Goal: Task Accomplishment & Management: Use online tool/utility

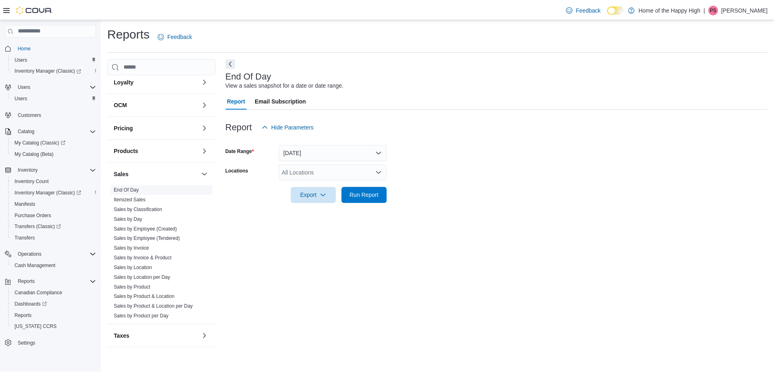
scroll to position [227, 0]
click at [162, 236] on link "Sales by Employee (Tendered)" at bounding box center [148, 237] width 67 height 6
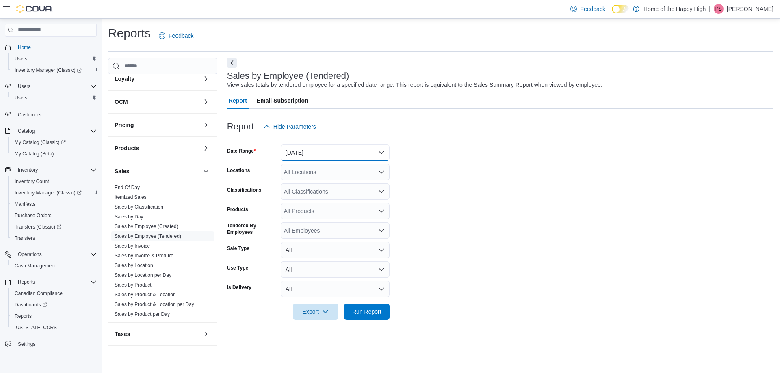
click at [323, 149] on button "[DATE]" at bounding box center [335, 153] width 109 height 16
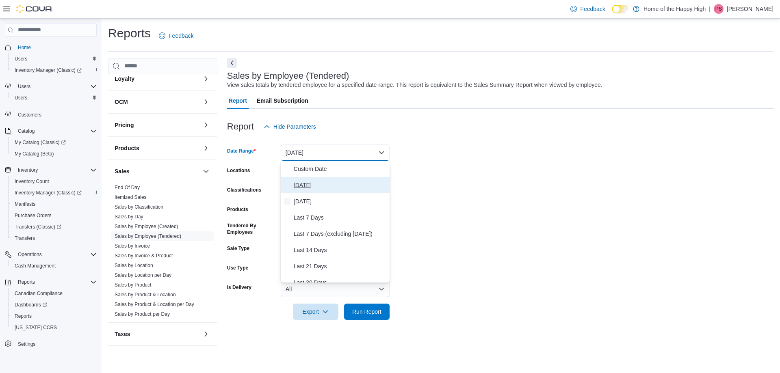
drag, startPoint x: 299, startPoint y: 191, endPoint x: 302, endPoint y: 188, distance: 4.6
click at [299, 191] on button "[DATE]" at bounding box center [335, 185] width 109 height 16
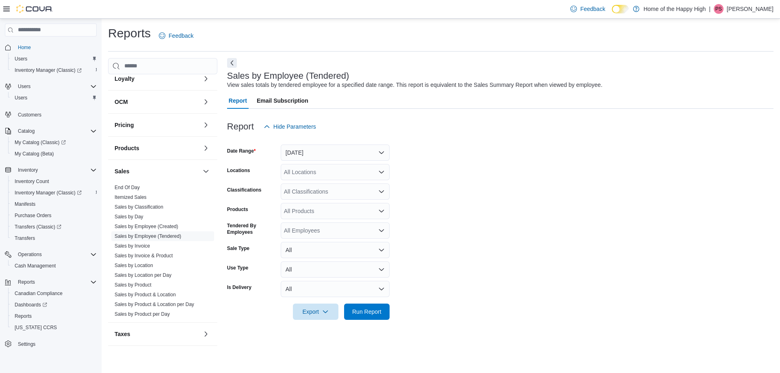
click at [311, 170] on div "All Locations" at bounding box center [335, 172] width 109 height 16
type input "**"
click at [324, 184] on span "Whitecourt - Power Centre - Fire & Flower" at bounding box center [368, 186] width 106 height 8
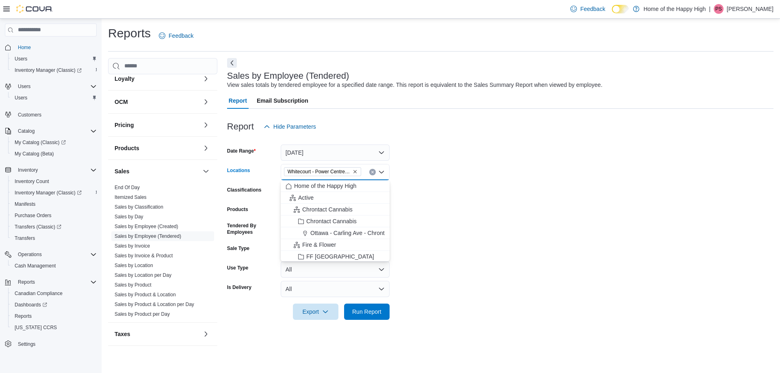
drag, startPoint x: 450, startPoint y: 188, endPoint x: 406, endPoint y: 180, distance: 45.4
click at [451, 188] on form "Date Range [DATE] Locations [GEOGRAPHIC_DATA] - Power Centre - Fire & Flower Co…" at bounding box center [500, 227] width 547 height 185
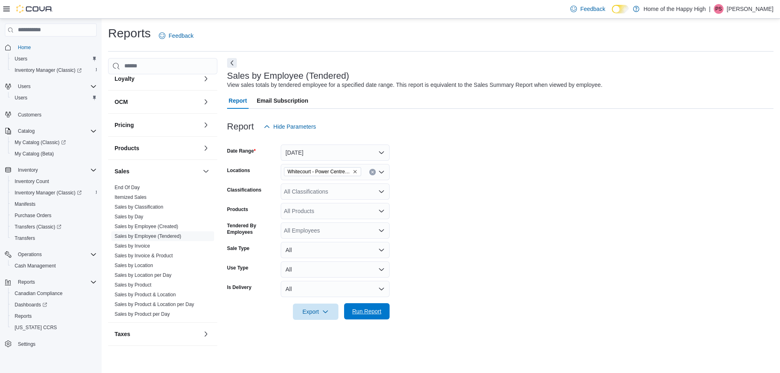
click at [373, 312] on span "Run Report" at bounding box center [366, 312] width 29 height 8
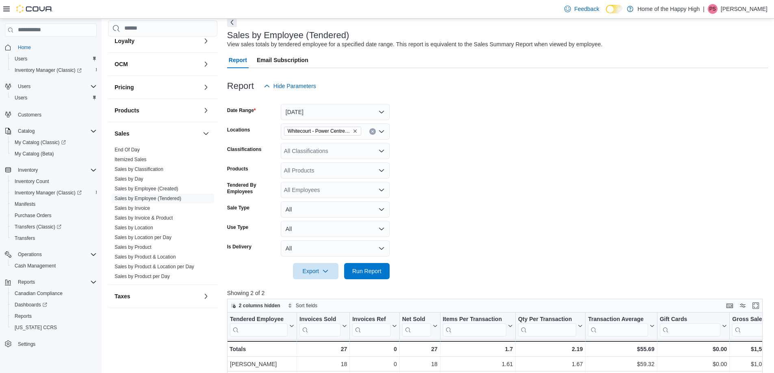
scroll to position [163, 0]
